Goal: Task Accomplishment & Management: Use online tool/utility

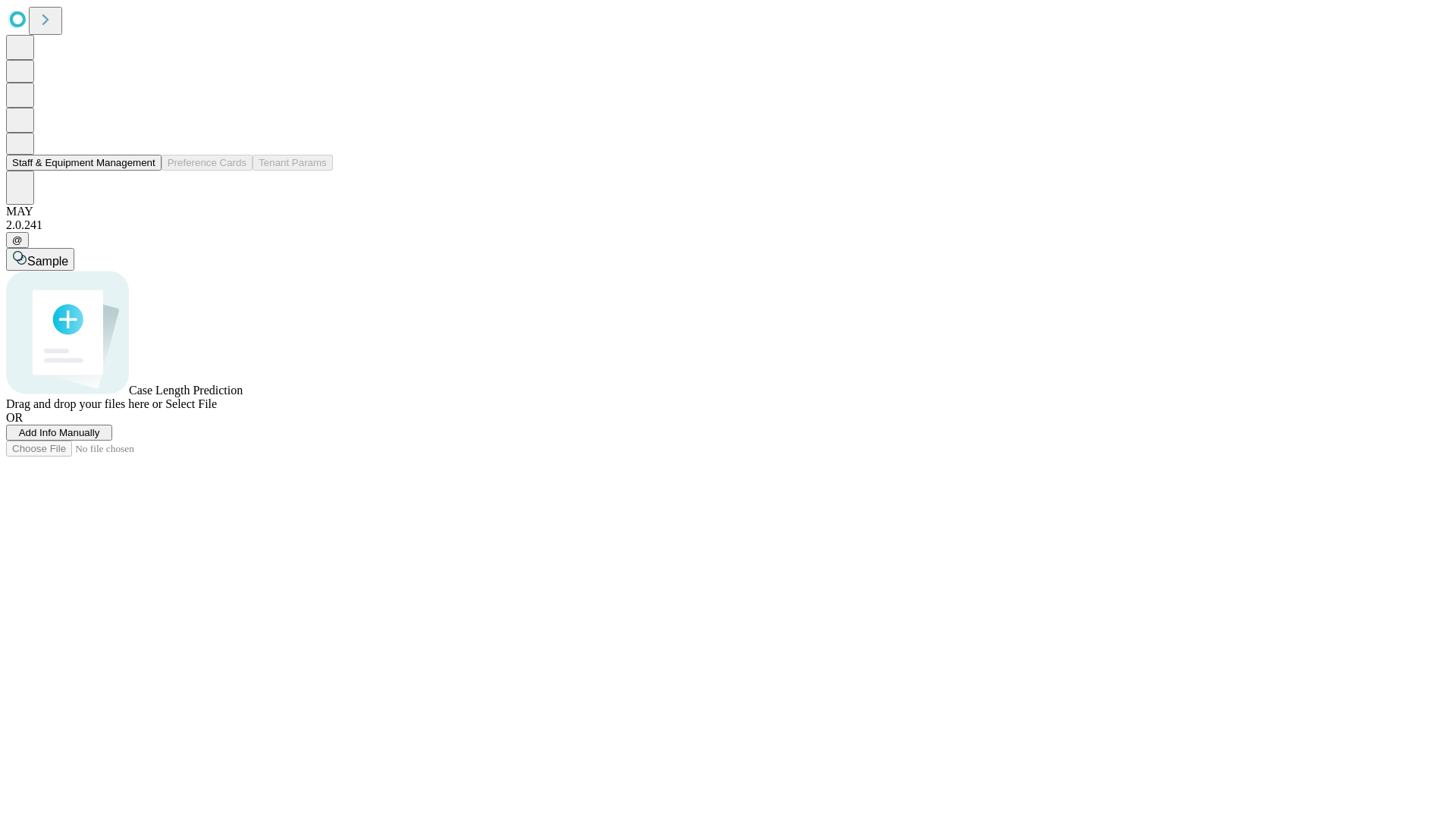
click at [145, 170] on button "Staff & Equipment Management" at bounding box center [84, 162] width 155 height 16
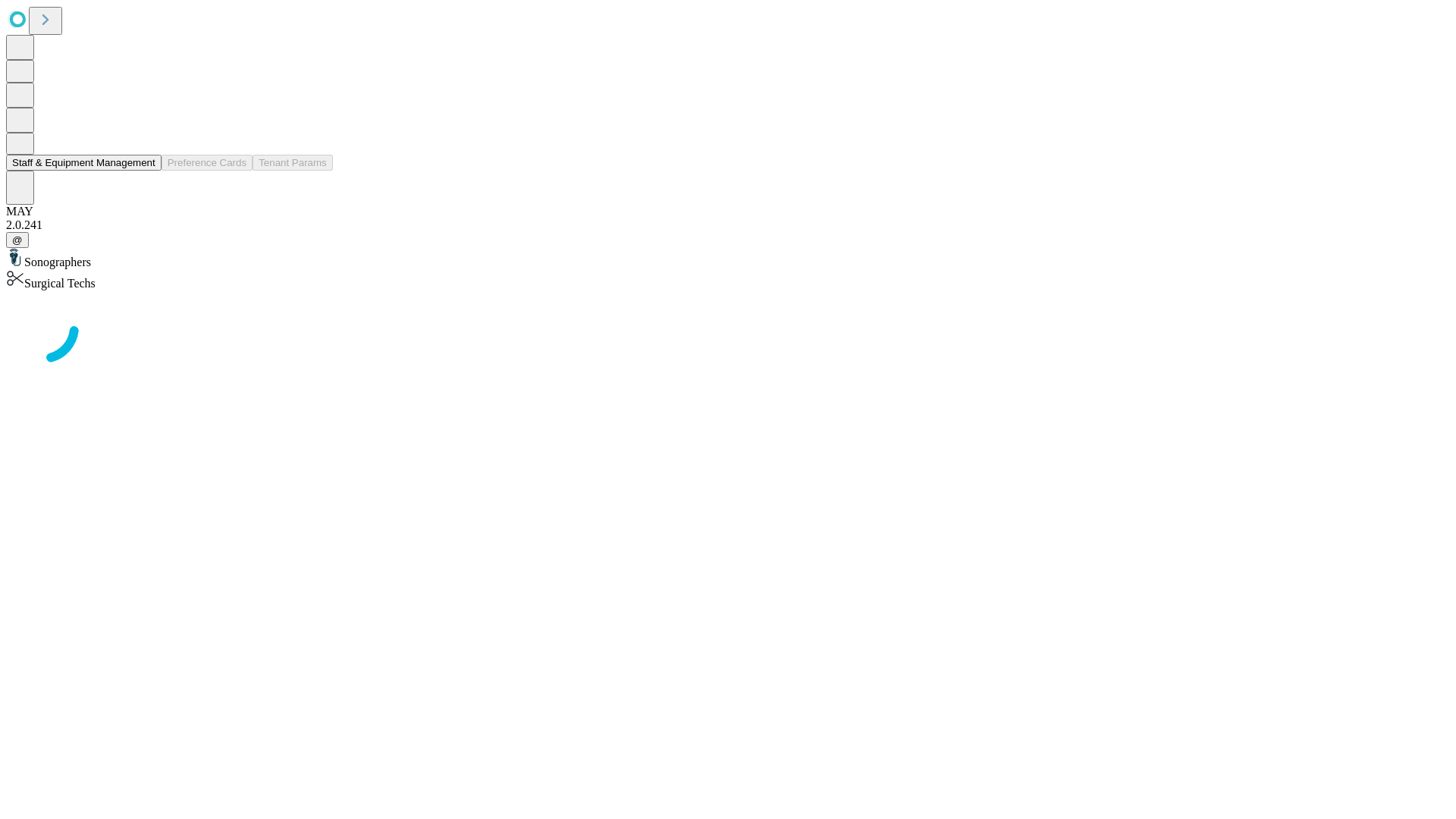
click at [145, 170] on button "Staff & Equipment Management" at bounding box center [84, 162] width 155 height 16
